Goal: Navigation & Orientation: Go to known website

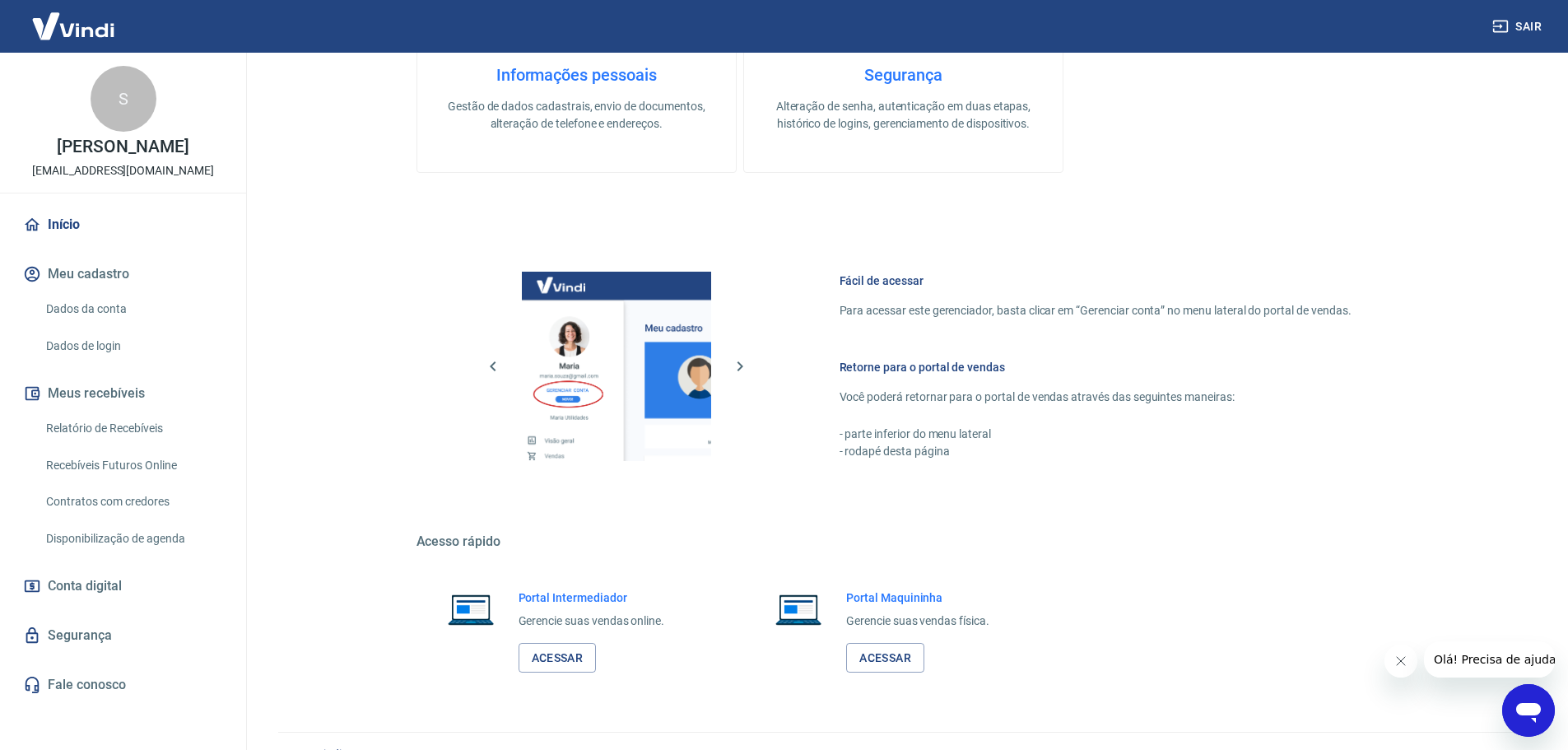
scroll to position [704, 0]
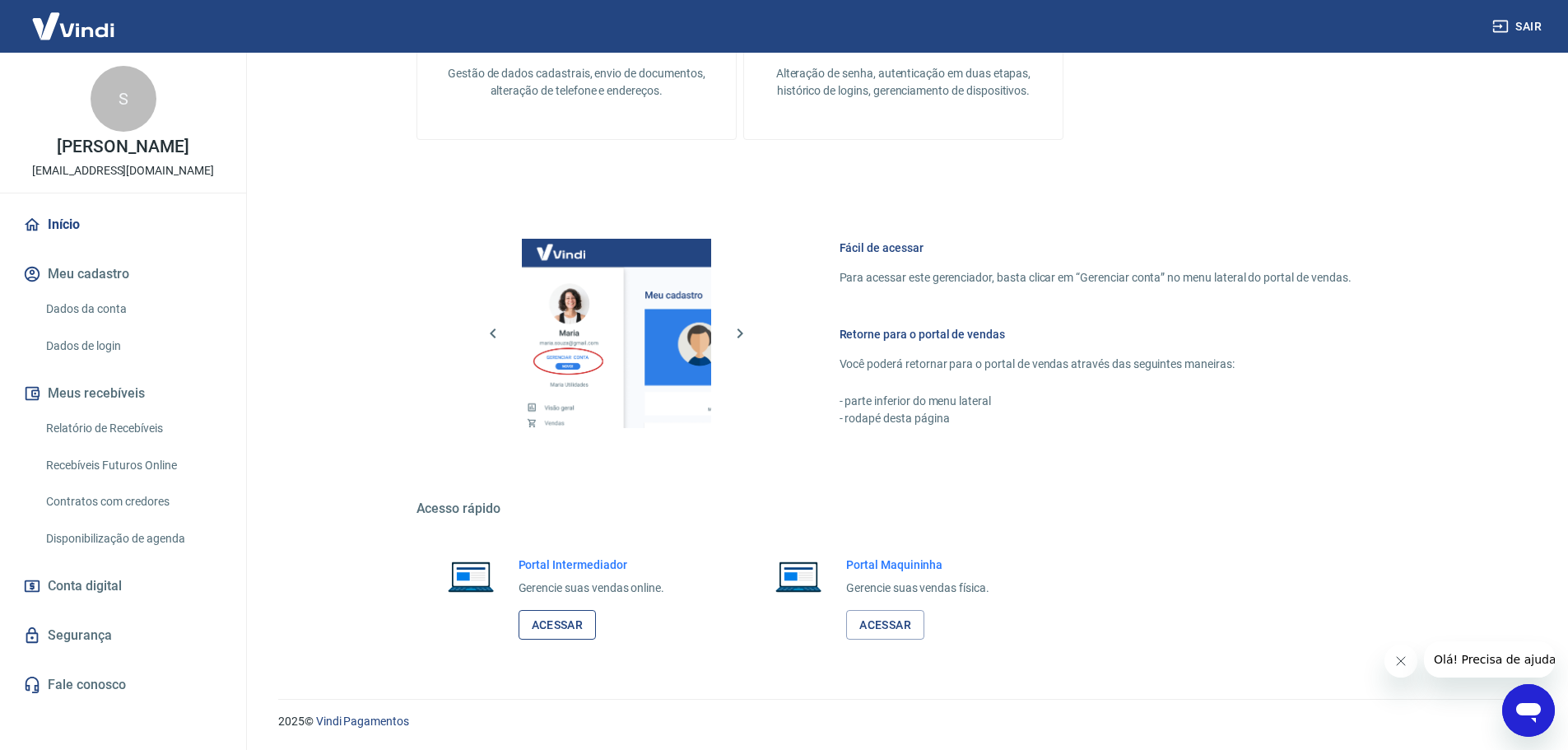
click at [556, 630] on link "Acessar" at bounding box center [557, 625] width 78 height 31
